Goal: Task Accomplishment & Management: Manage account settings

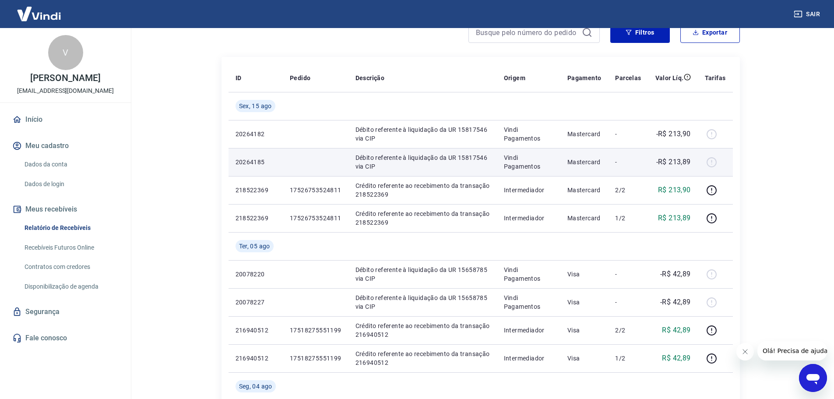
scroll to position [88, 0]
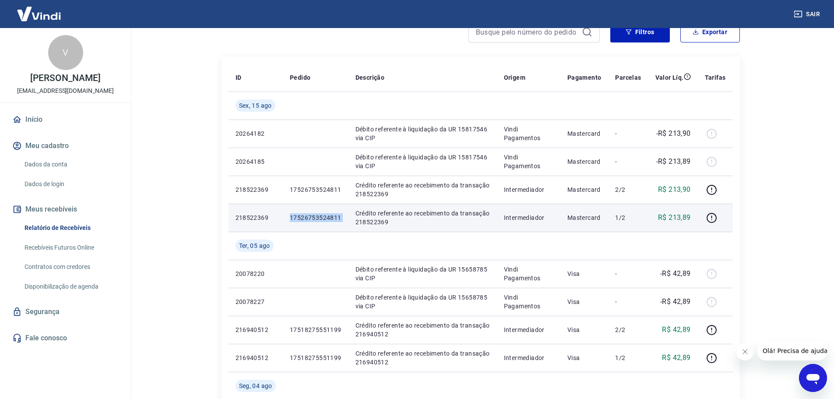
click at [349, 213] on tr "218522369 17526753524811 Crédito referente ao recebimento da transação 21852236…" at bounding box center [481, 218] width 504 height 28
